Goal: Transaction & Acquisition: Purchase product/service

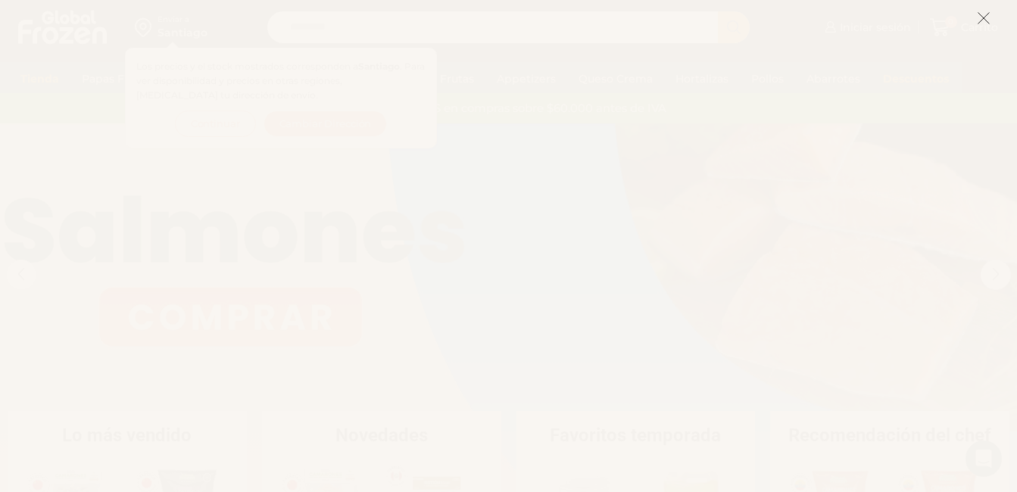
click at [985, 12] on icon at bounding box center [983, 18] width 14 height 14
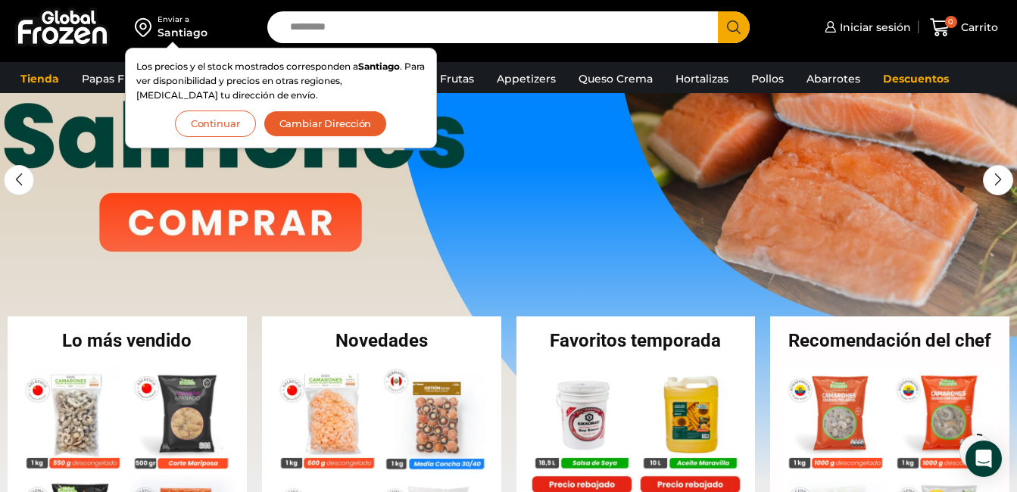
scroll to position [76, 0]
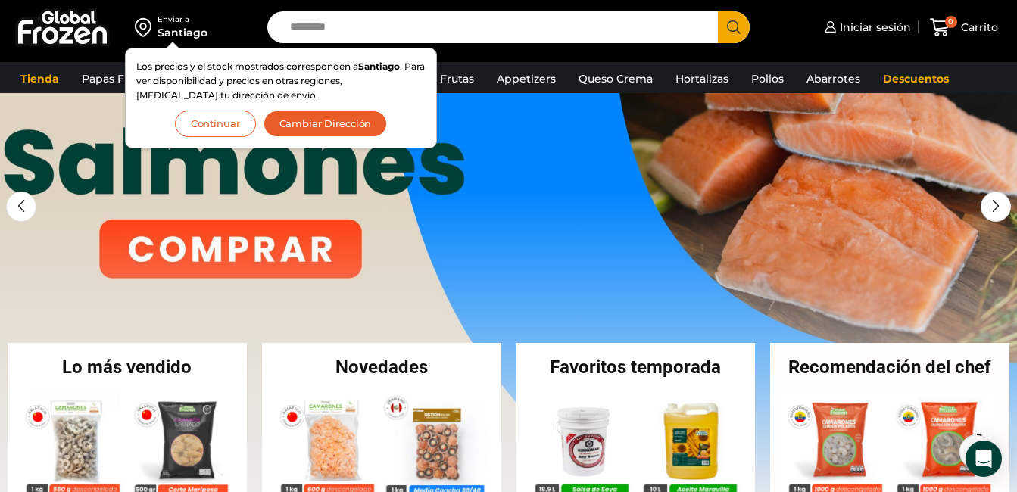
click at [235, 123] on button "Continuar" at bounding box center [215, 124] width 81 height 26
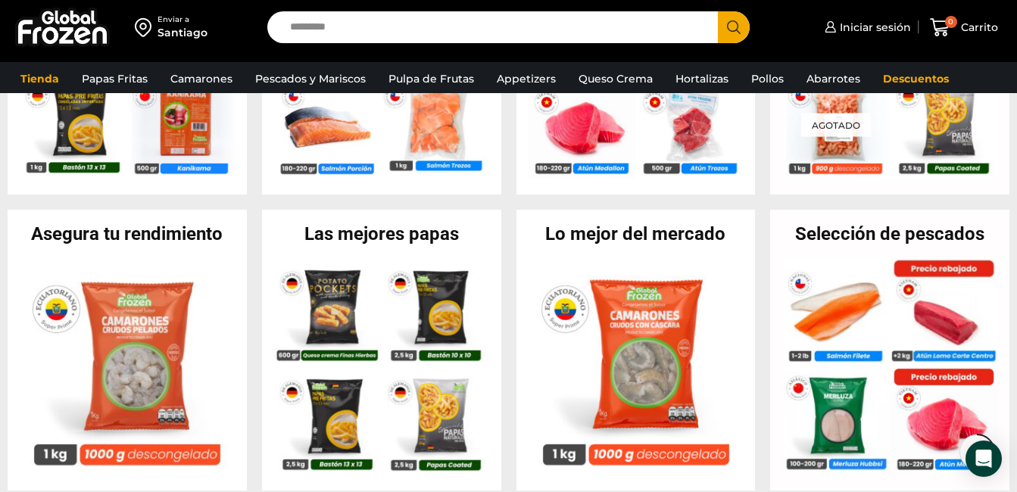
scroll to position [530, 0]
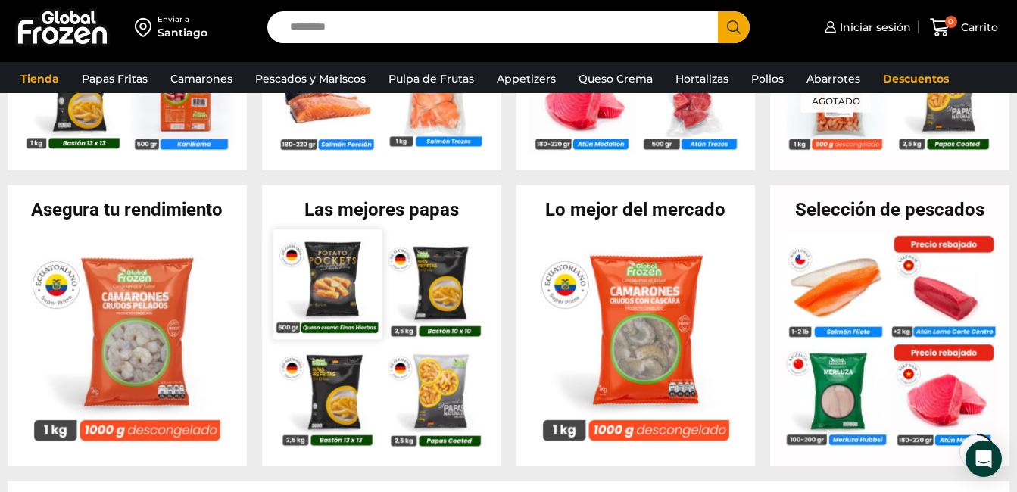
click at [332, 279] on img at bounding box center [326, 283] width 109 height 109
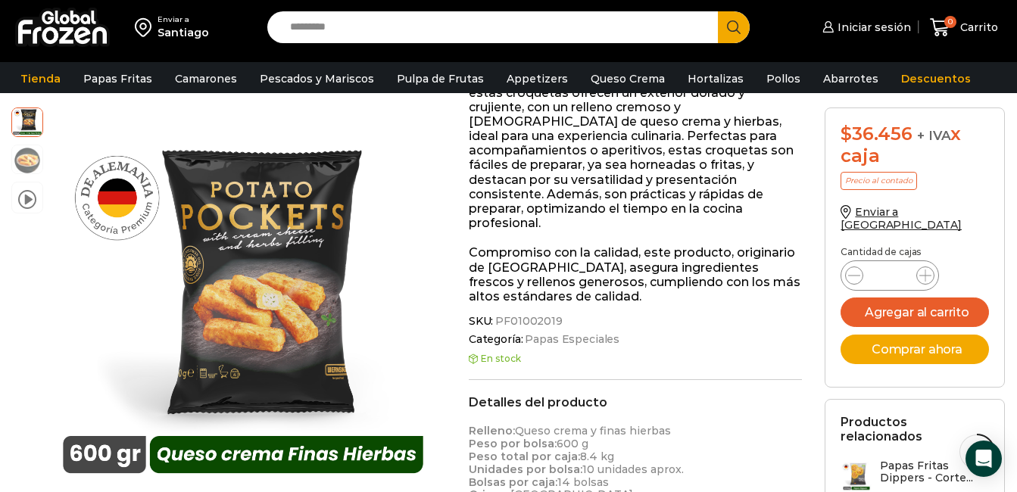
scroll to position [379, 0]
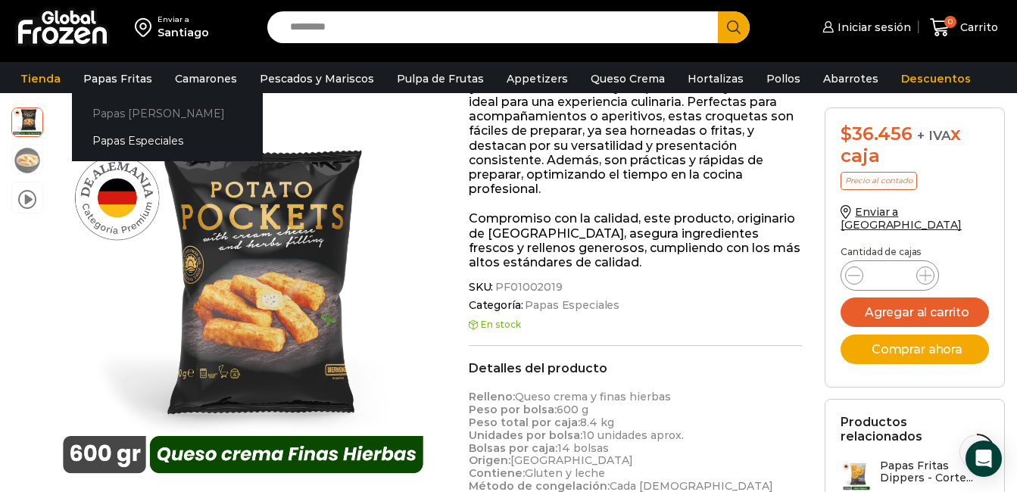
click at [156, 114] on link "Papas [PERSON_NAME]" at bounding box center [167, 113] width 191 height 28
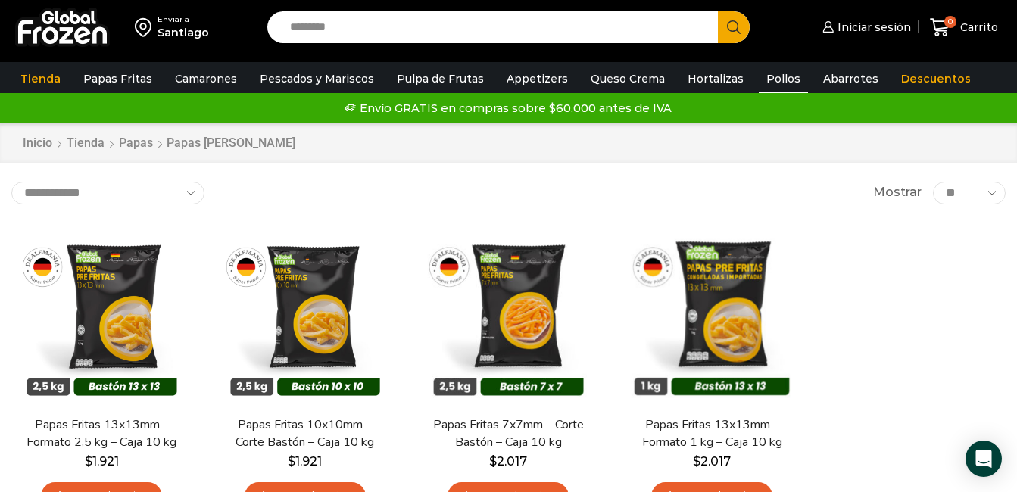
click at [758, 75] on link "Pollos" at bounding box center [782, 78] width 49 height 29
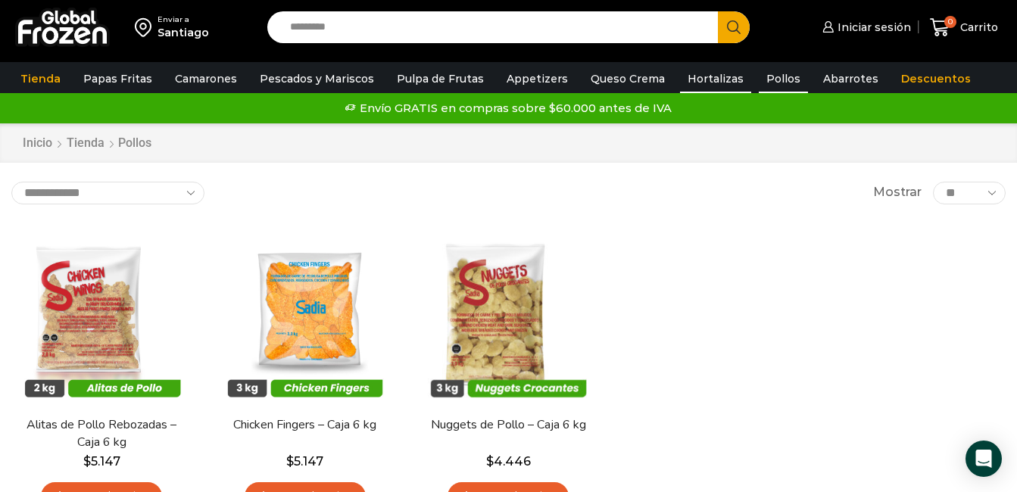
click at [690, 75] on link "Hortalizas" at bounding box center [715, 78] width 71 height 29
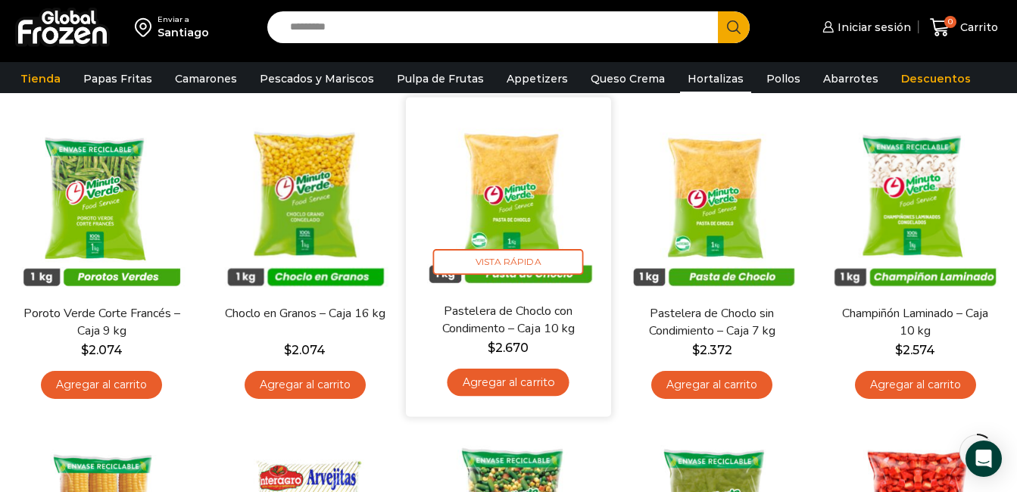
scroll to position [76, 0]
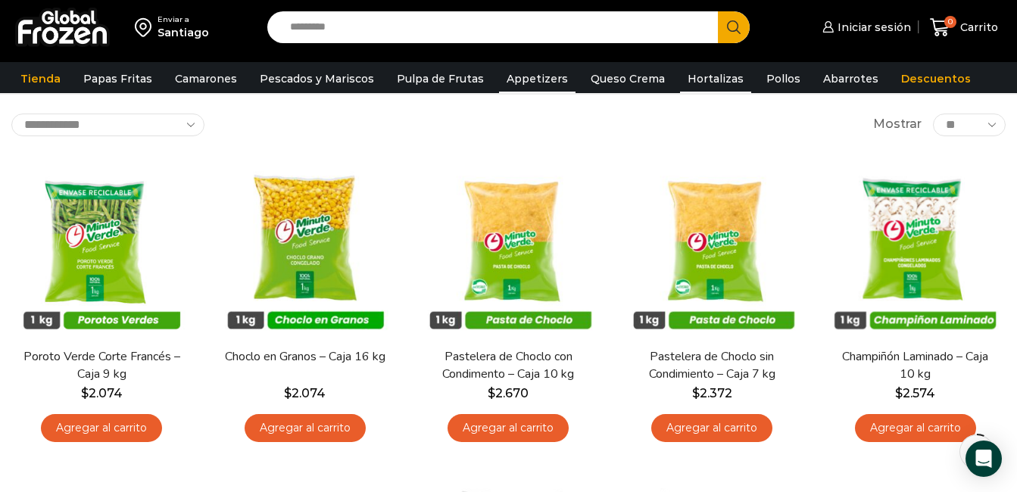
click at [537, 79] on link "Appetizers" at bounding box center [537, 78] width 76 height 29
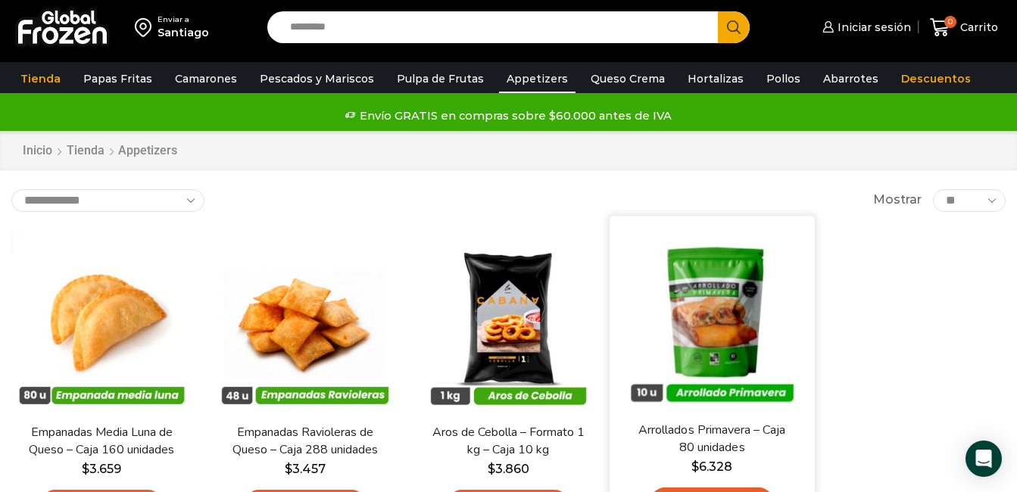
scroll to position [76, 0]
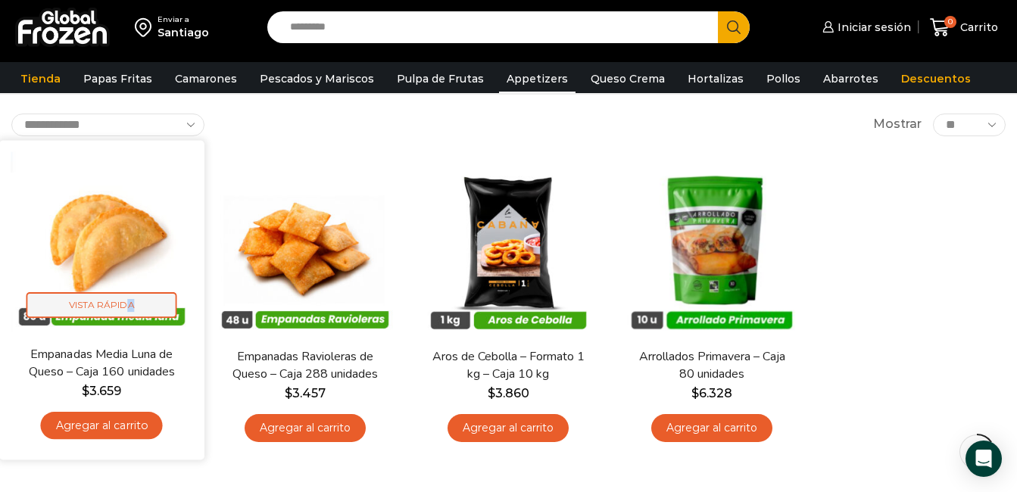
click at [131, 300] on span "Vista Rápida" at bounding box center [101, 304] width 151 height 26
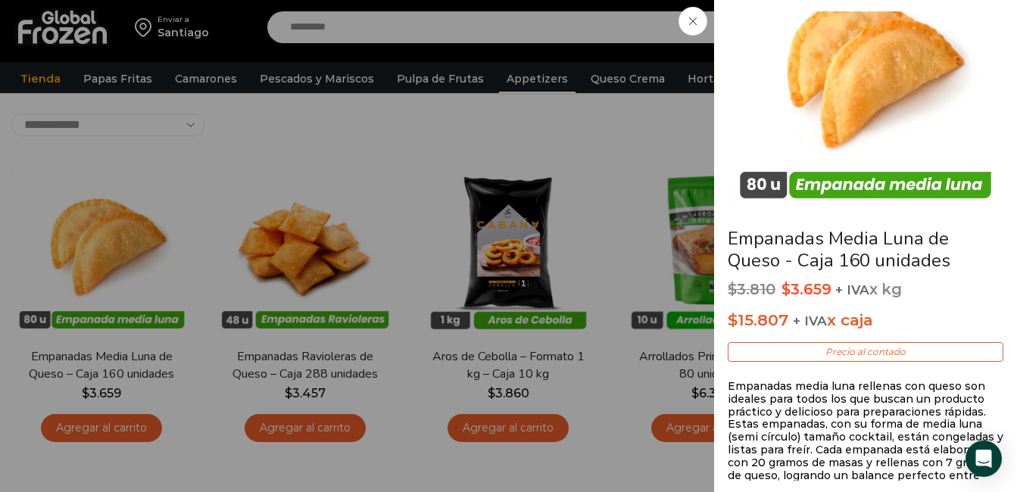
click at [686, 20] on span at bounding box center [692, 21] width 29 height 29
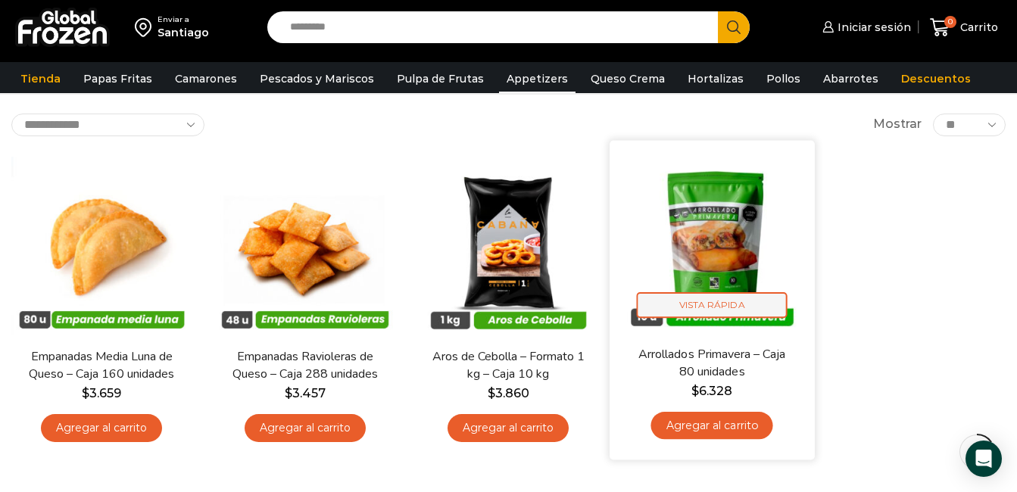
click at [697, 301] on span "Vista Rápida" at bounding box center [711, 304] width 151 height 26
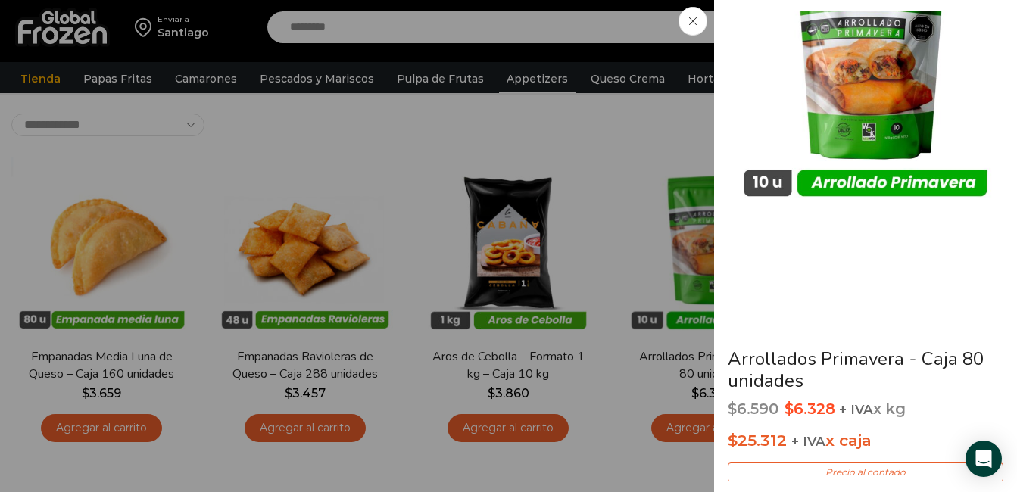
scroll to position [0, 0]
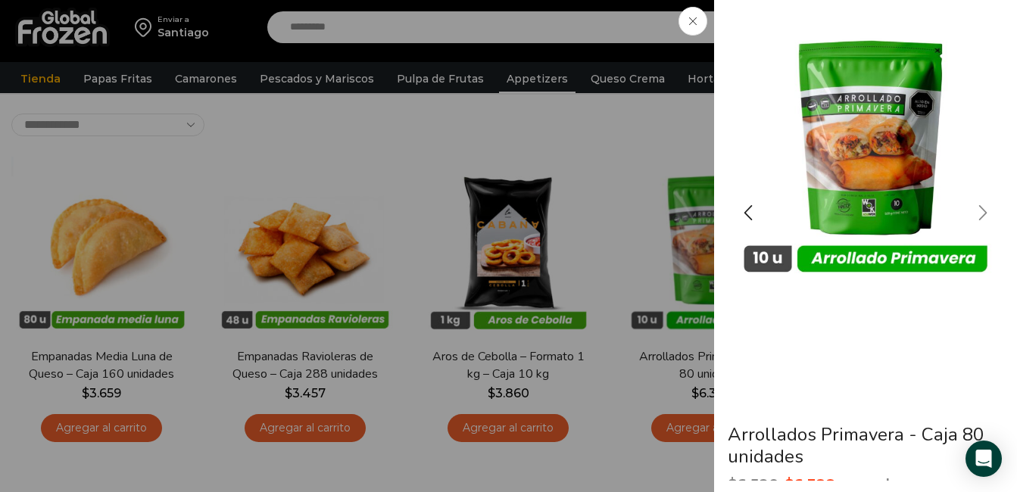
click at [981, 210] on div "Next slide" at bounding box center [983, 213] width 38 height 38
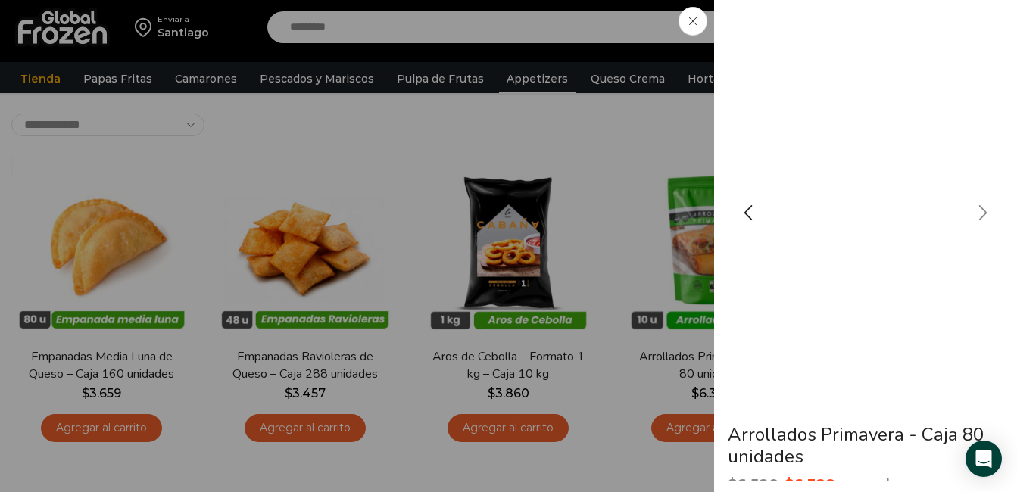
click at [981, 210] on div "Next slide" at bounding box center [983, 213] width 38 height 38
click at [983, 213] on div "Next slide" at bounding box center [983, 213] width 38 height 38
click at [752, 212] on div "Previous slide" at bounding box center [748, 213] width 38 height 38
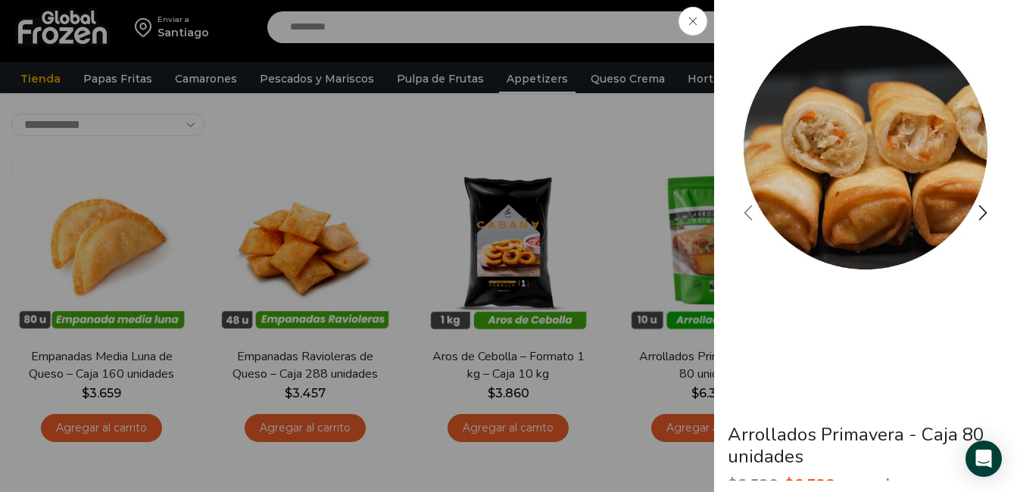
click at [752, 211] on div "Previous slide" at bounding box center [748, 213] width 38 height 38
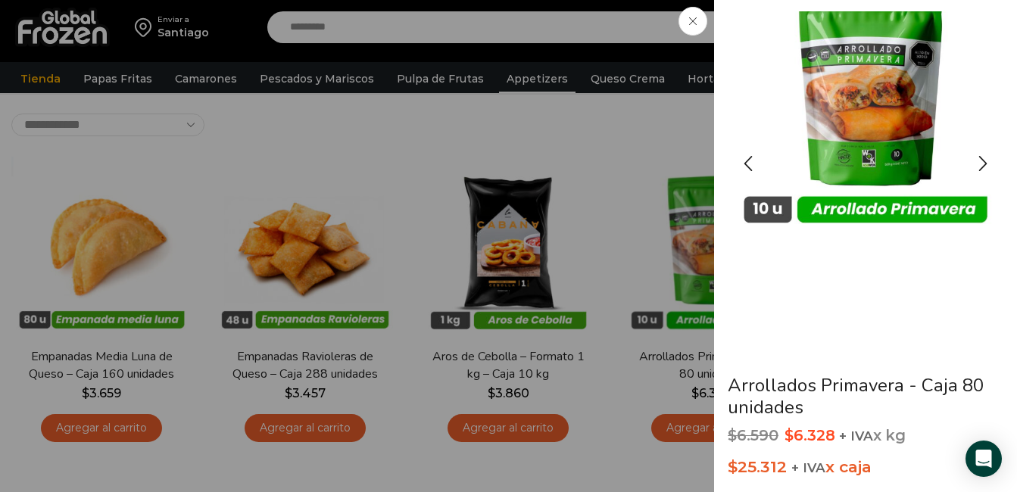
scroll to position [76, 0]
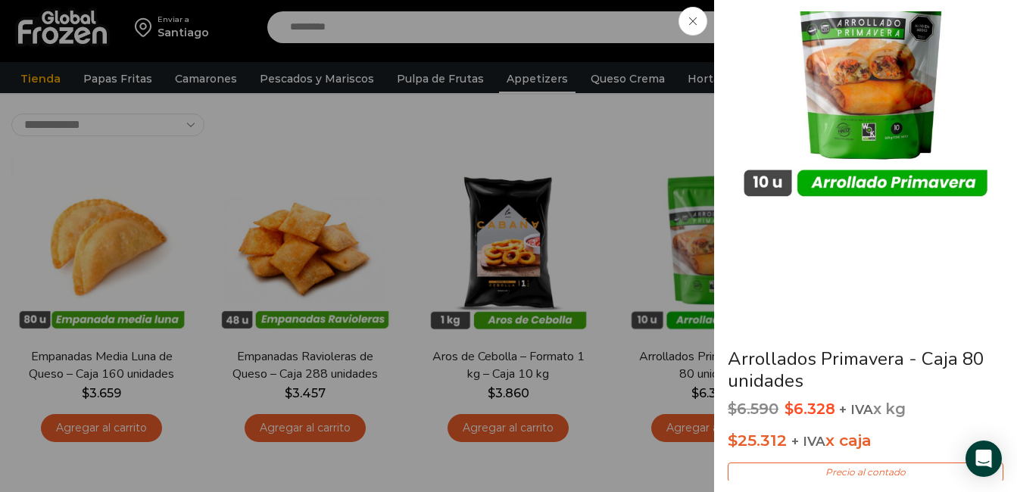
click at [694, 21] on icon at bounding box center [693, 21] width 8 height 8
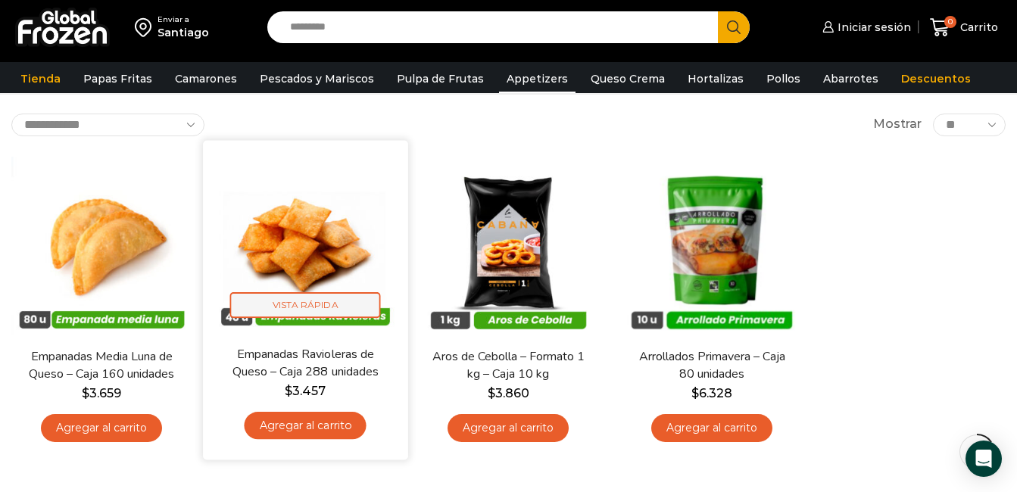
click at [288, 302] on span "Vista Rápida" at bounding box center [304, 304] width 151 height 26
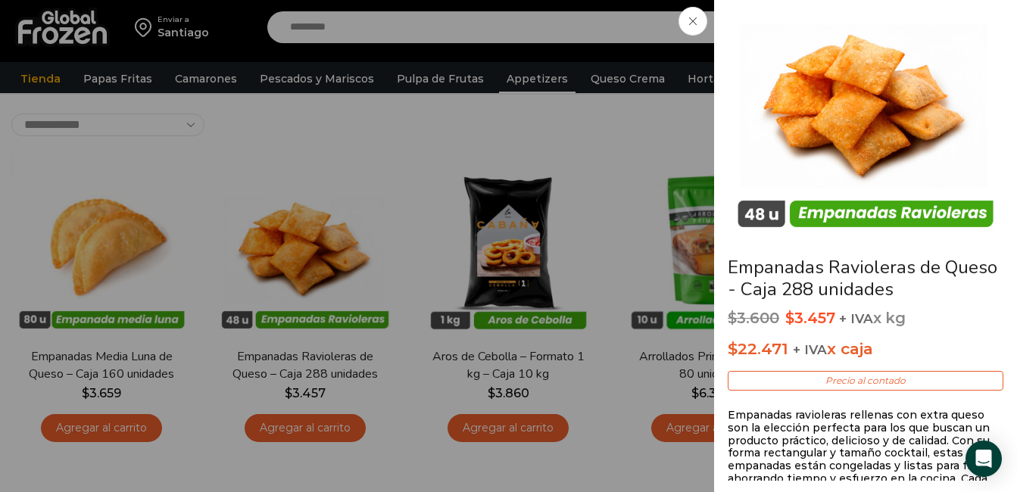
scroll to position [22, 0]
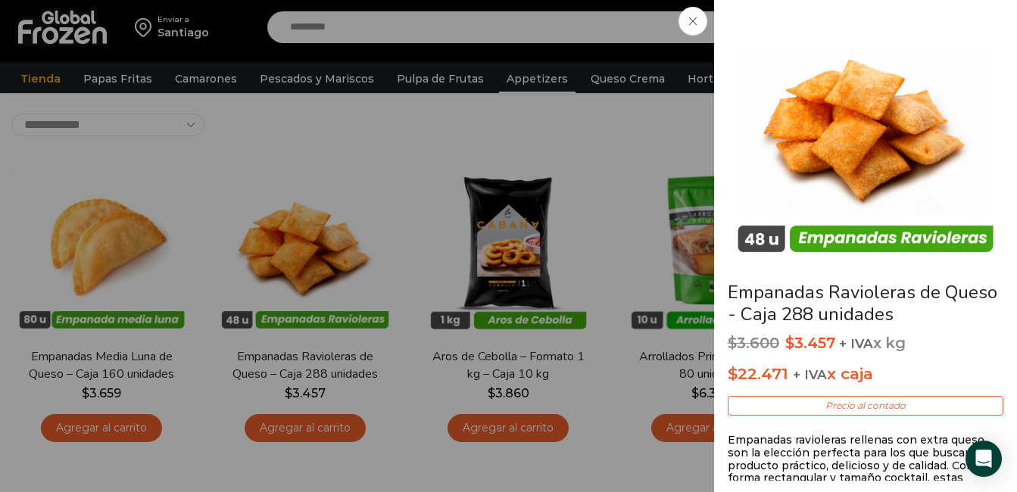
click at [688, 20] on span at bounding box center [692, 21] width 29 height 29
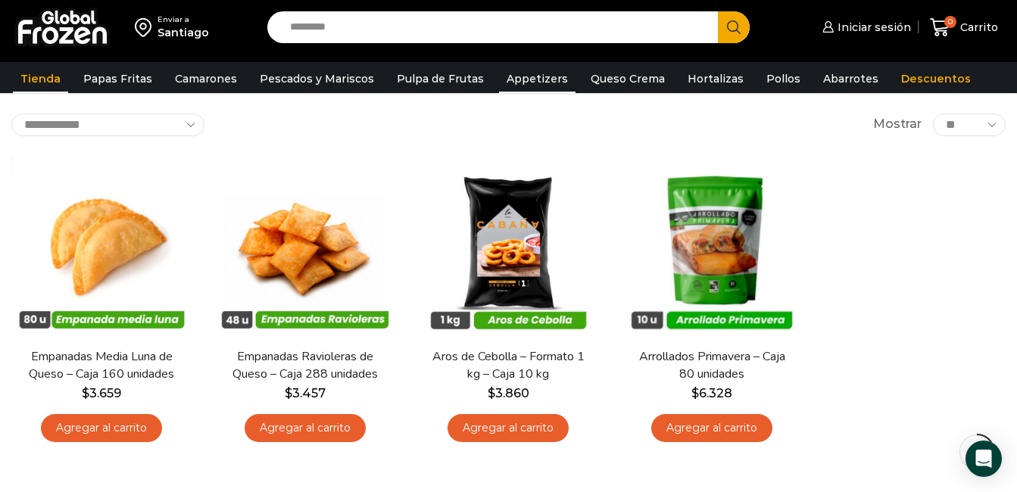
click at [49, 76] on link "Tienda" at bounding box center [40, 78] width 55 height 29
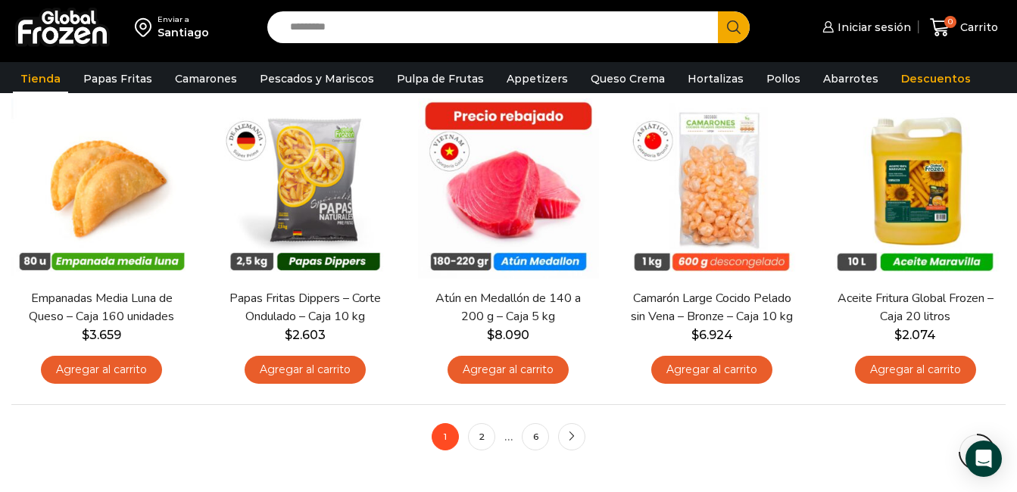
scroll to position [1060, 0]
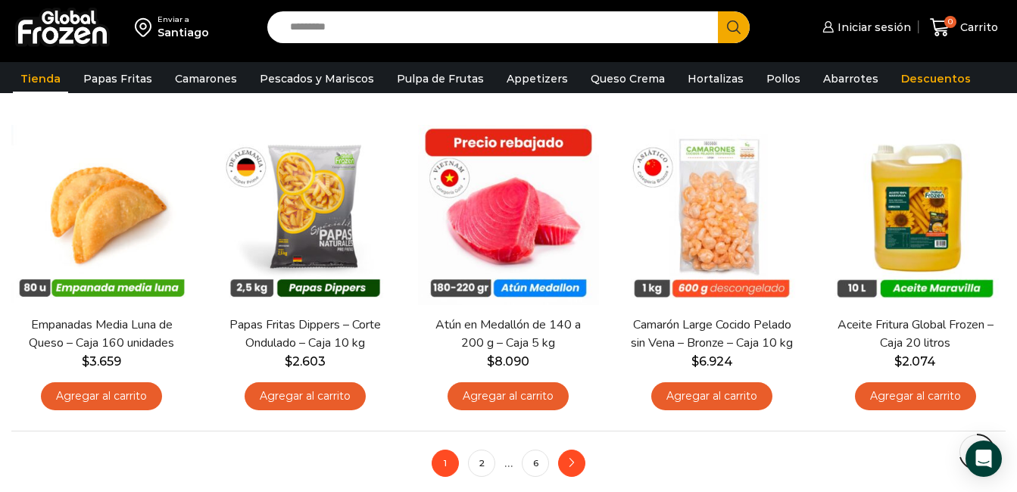
click at [573, 462] on icon "next" at bounding box center [571, 463] width 9 height 9
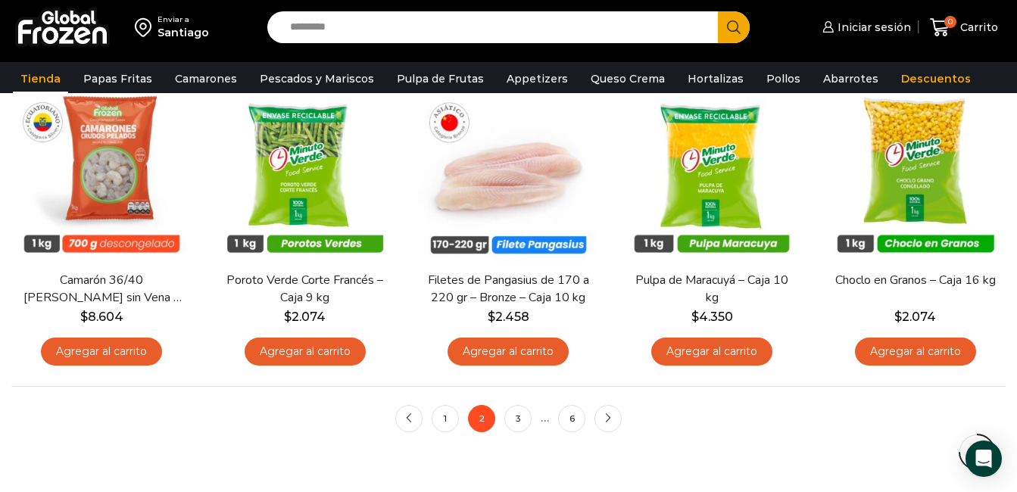
scroll to position [1135, 0]
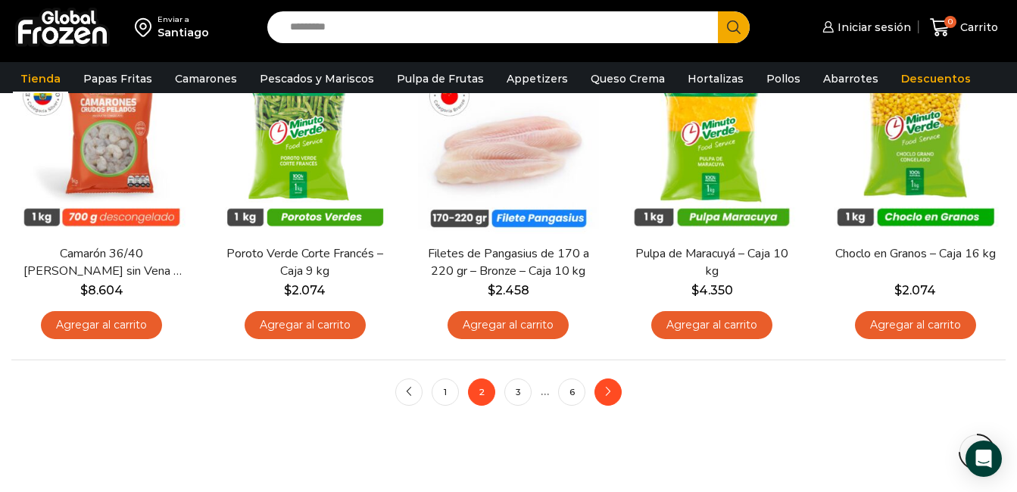
click at [607, 392] on icon "next" at bounding box center [607, 392] width 9 height 9
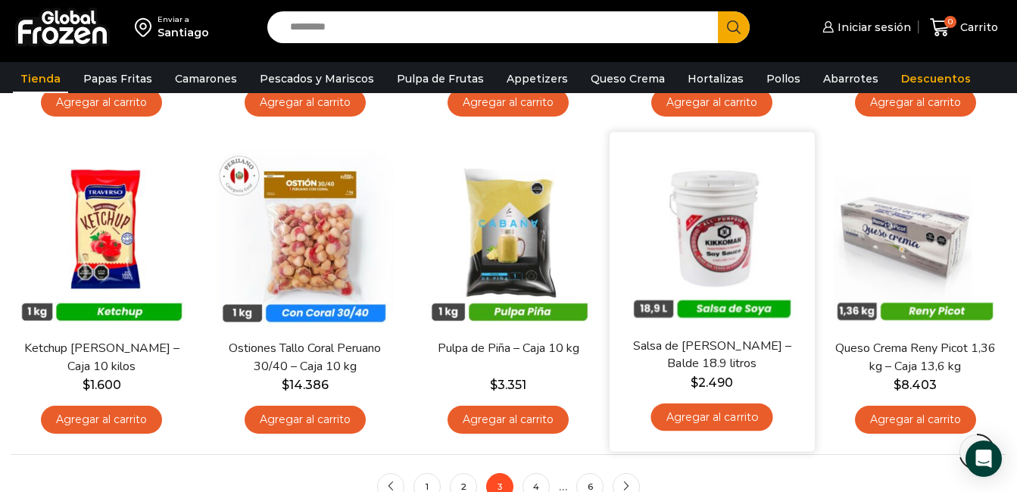
scroll to position [1060, 0]
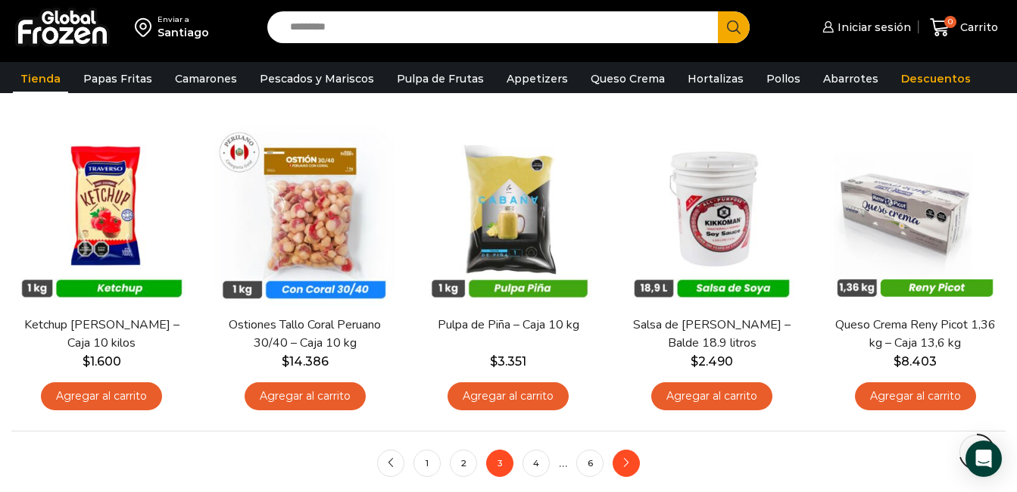
click at [622, 454] on link "next" at bounding box center [625, 463] width 27 height 27
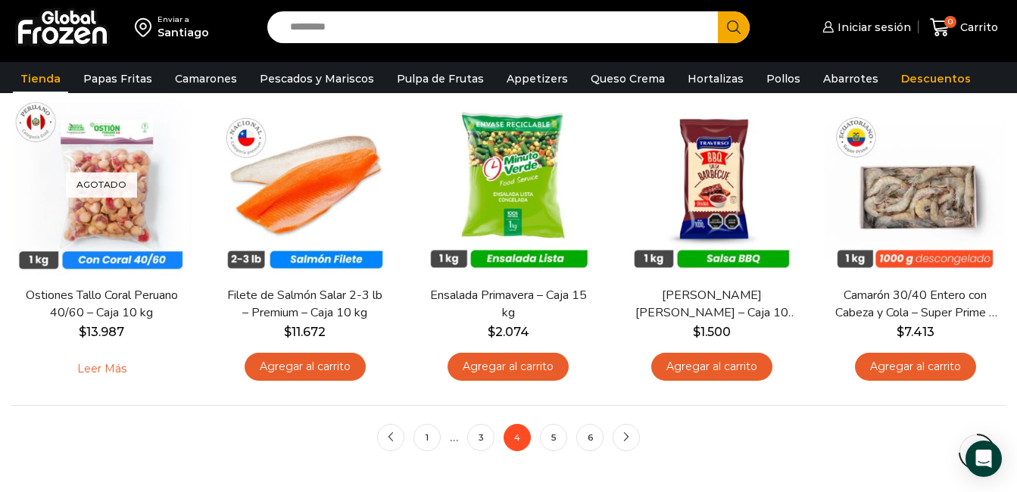
scroll to position [1135, 0]
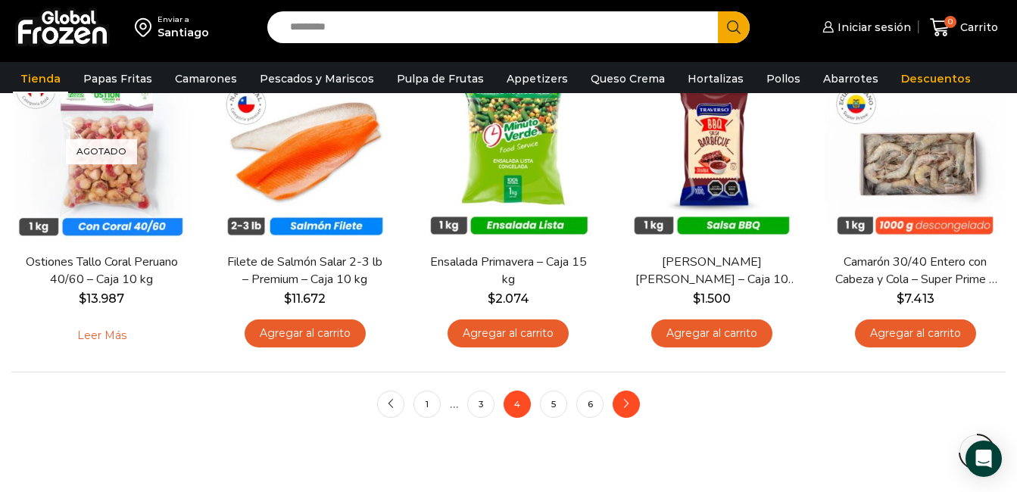
click at [629, 410] on link "next" at bounding box center [625, 404] width 27 height 27
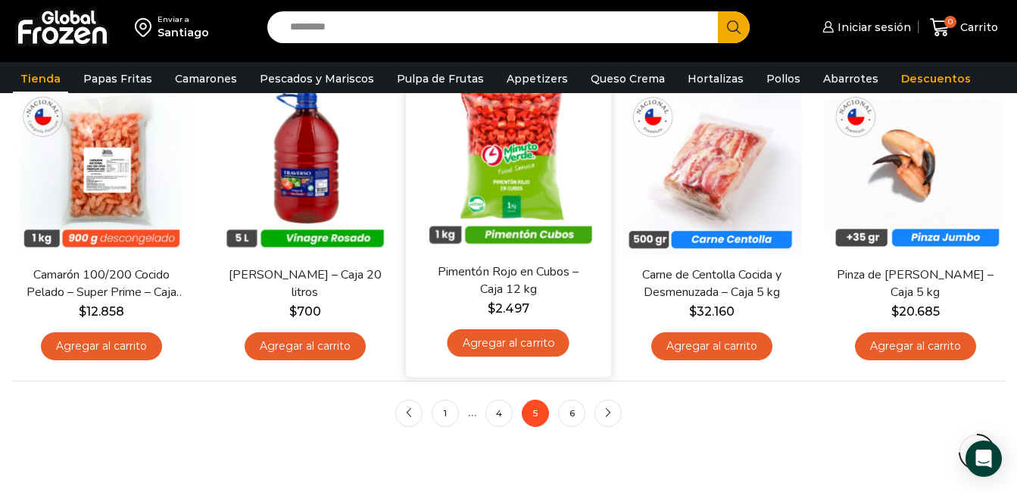
scroll to position [1135, 0]
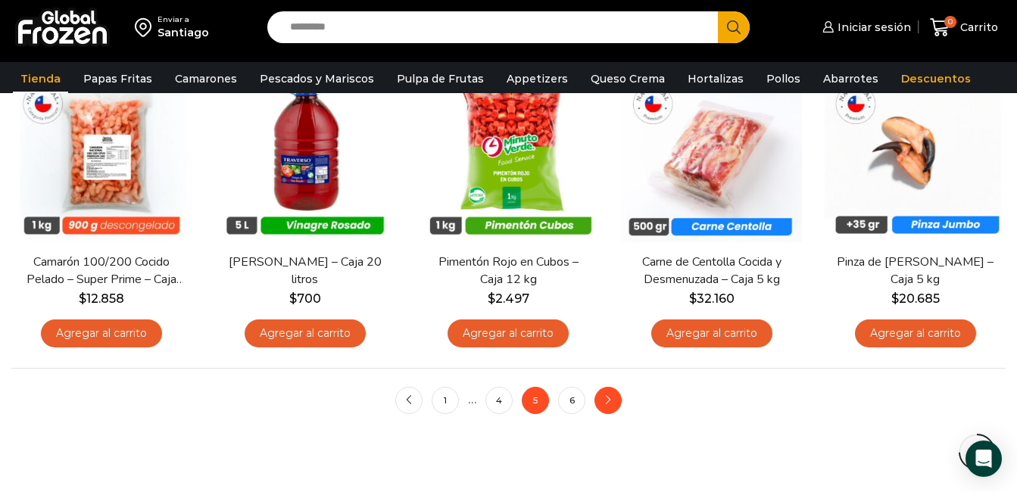
click at [604, 397] on link "next" at bounding box center [607, 400] width 27 height 27
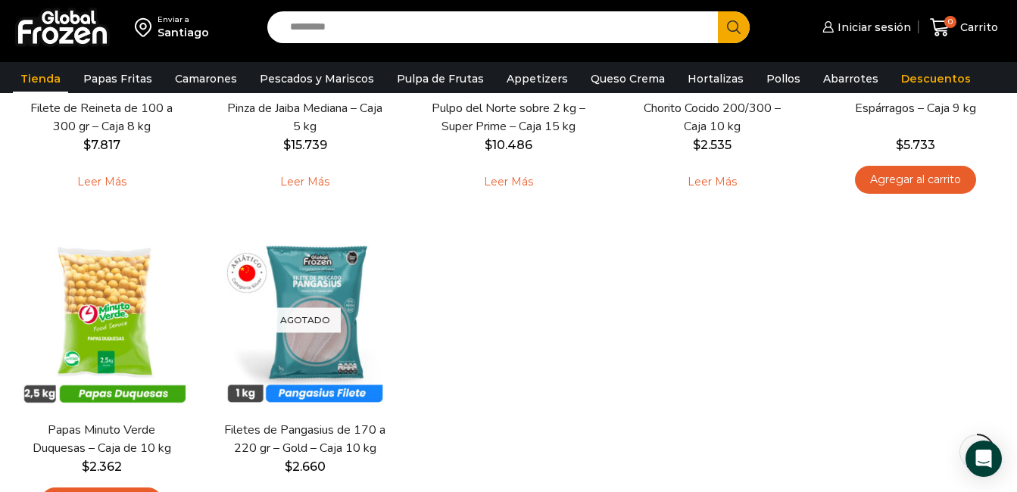
scroll to position [1135, 0]
